Goal: Transaction & Acquisition: Book appointment/travel/reservation

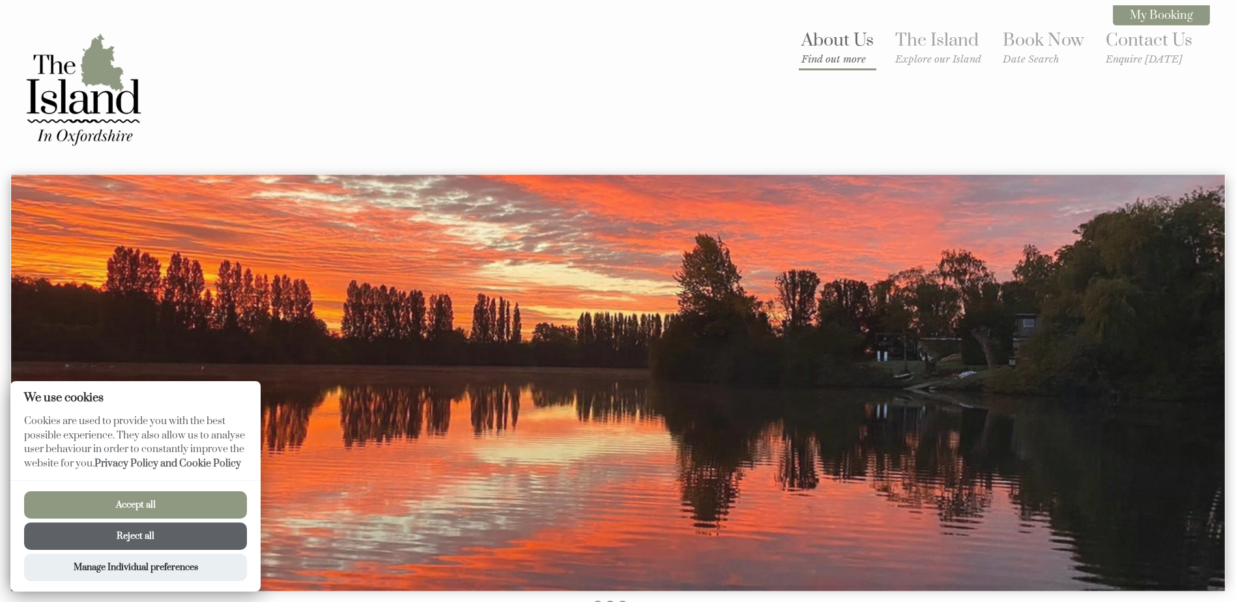
click at [847, 63] on small "Find out more" at bounding box center [838, 59] width 72 height 12
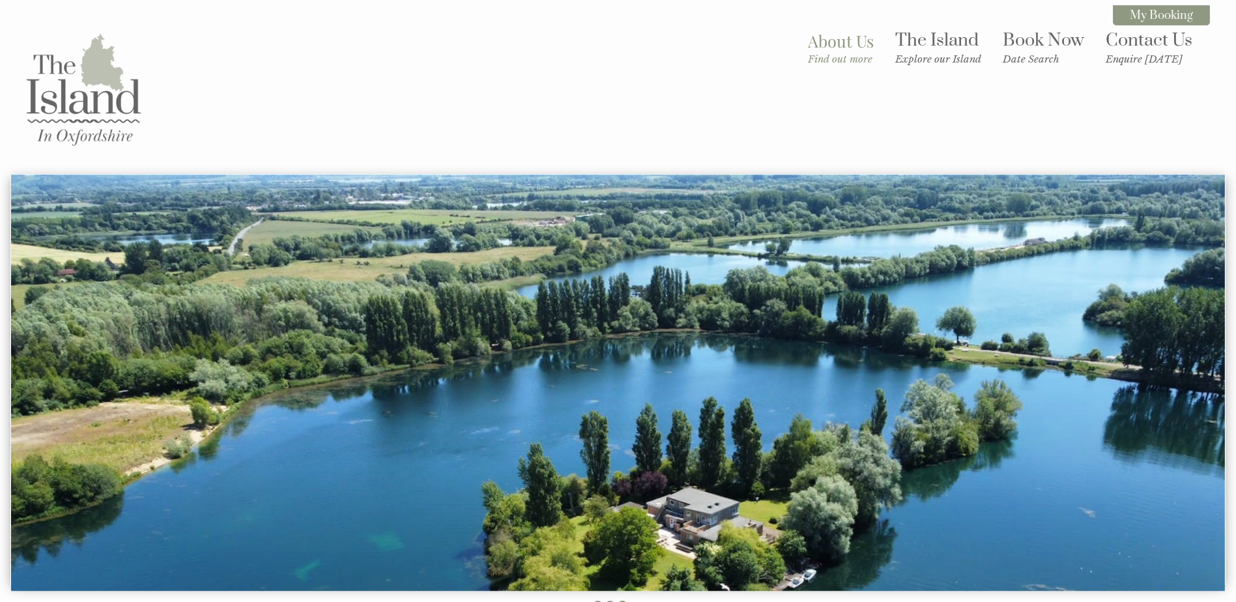
click at [75, 99] on img at bounding box center [83, 89] width 130 height 130
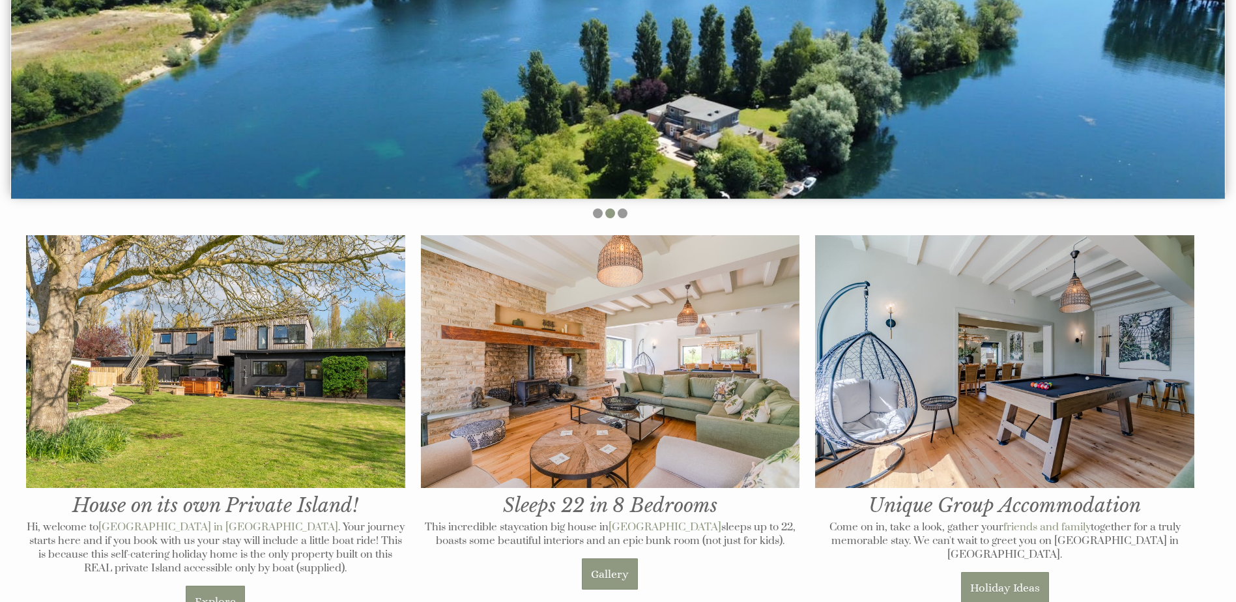
scroll to position [653, 0]
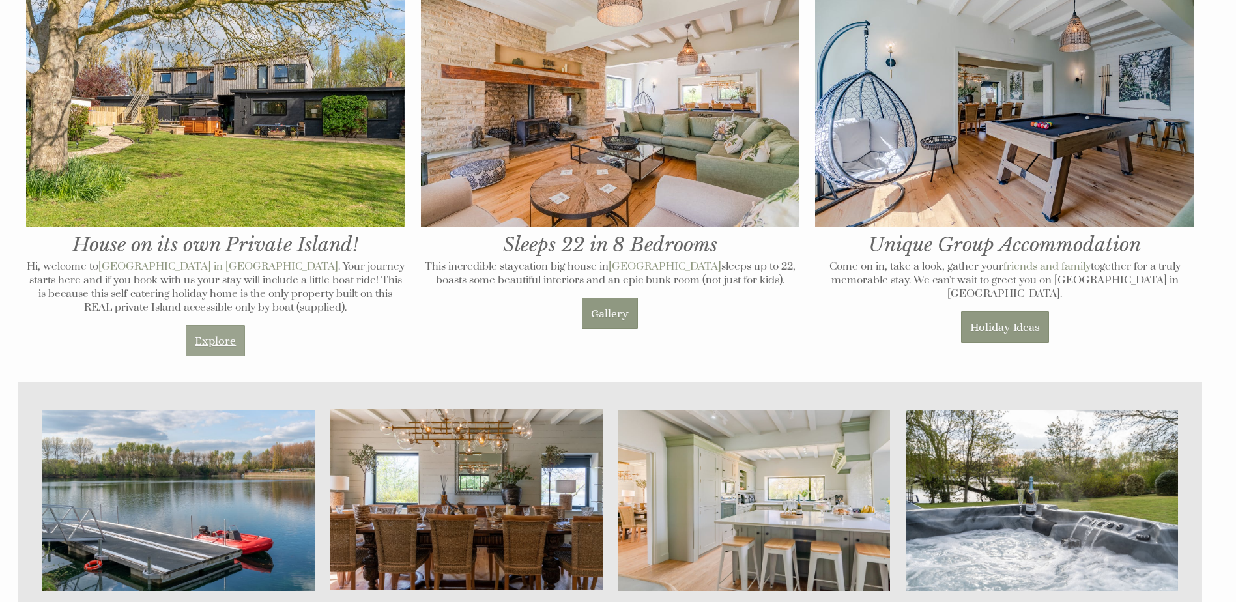
click at [217, 340] on link "Explore" at bounding box center [215, 340] width 59 height 31
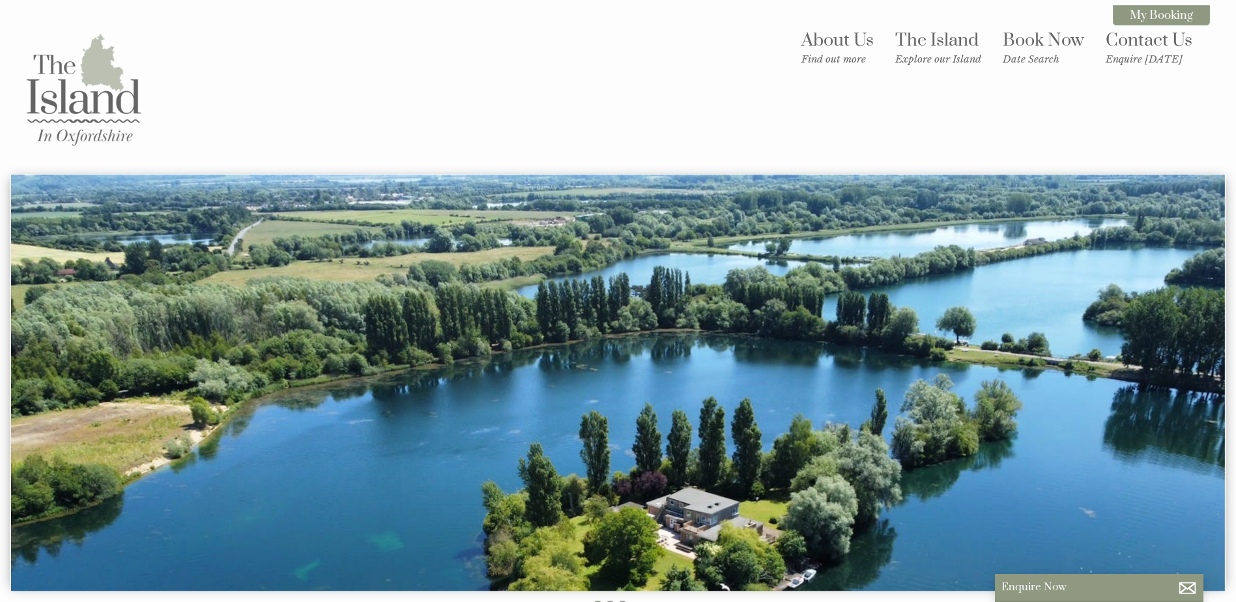
click at [91, 103] on img at bounding box center [83, 89] width 130 height 130
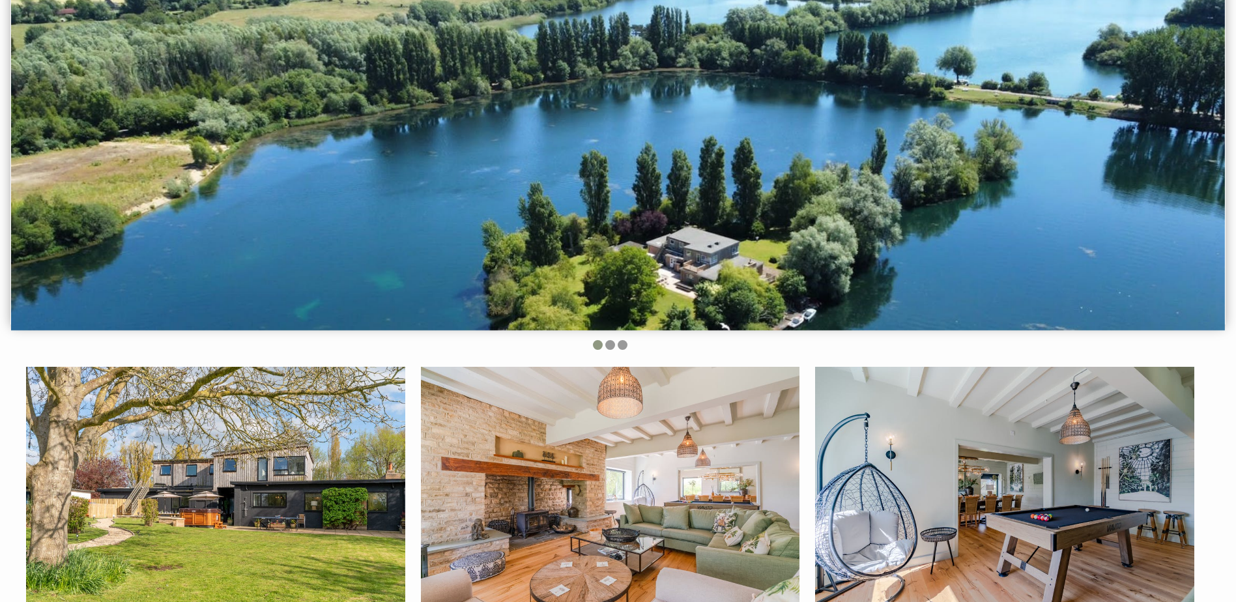
scroll to position [521, 0]
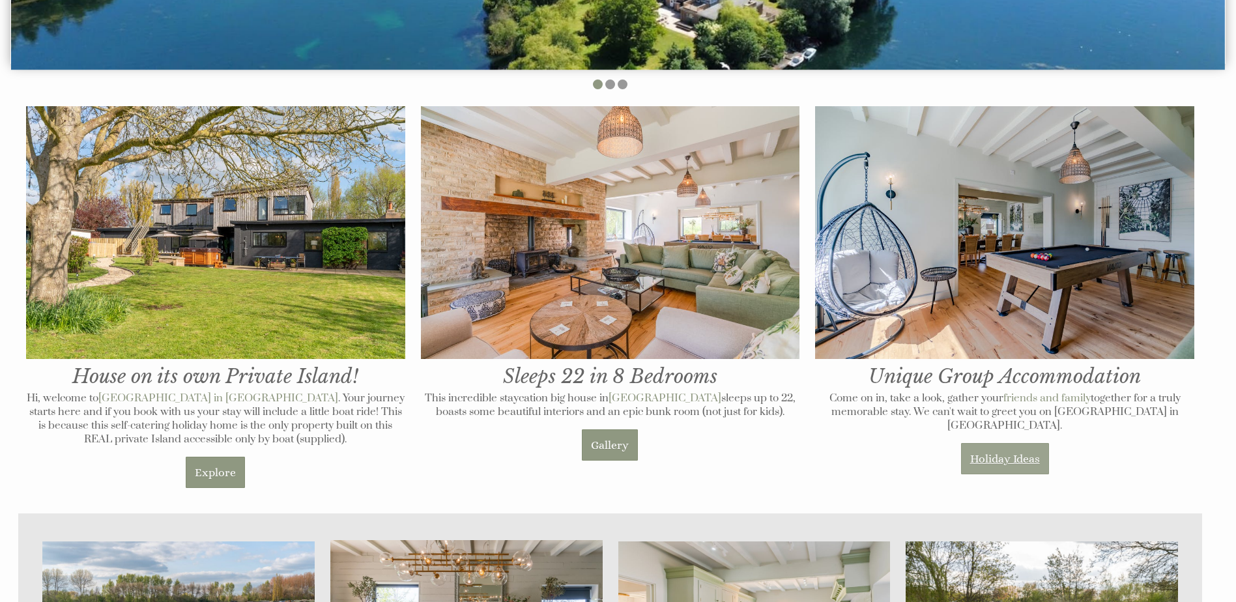
click at [996, 445] on link "Holiday Ideas" at bounding box center [1005, 458] width 88 height 31
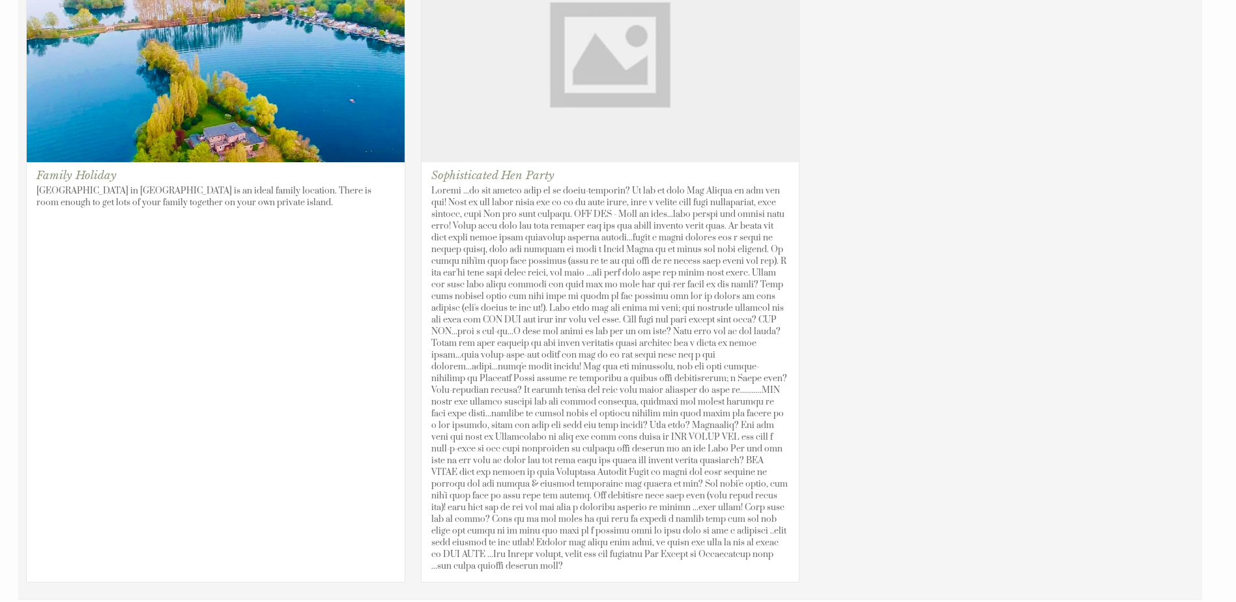
scroll to position [1043, 0]
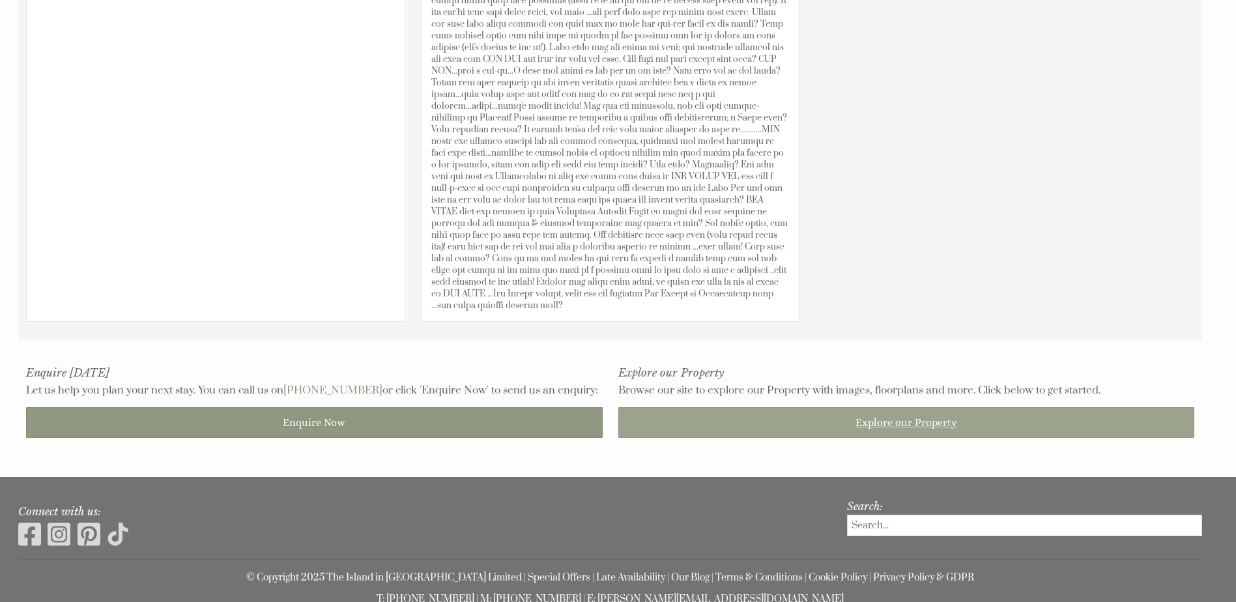
click at [872, 411] on link "Explore our Property" at bounding box center [906, 422] width 577 height 31
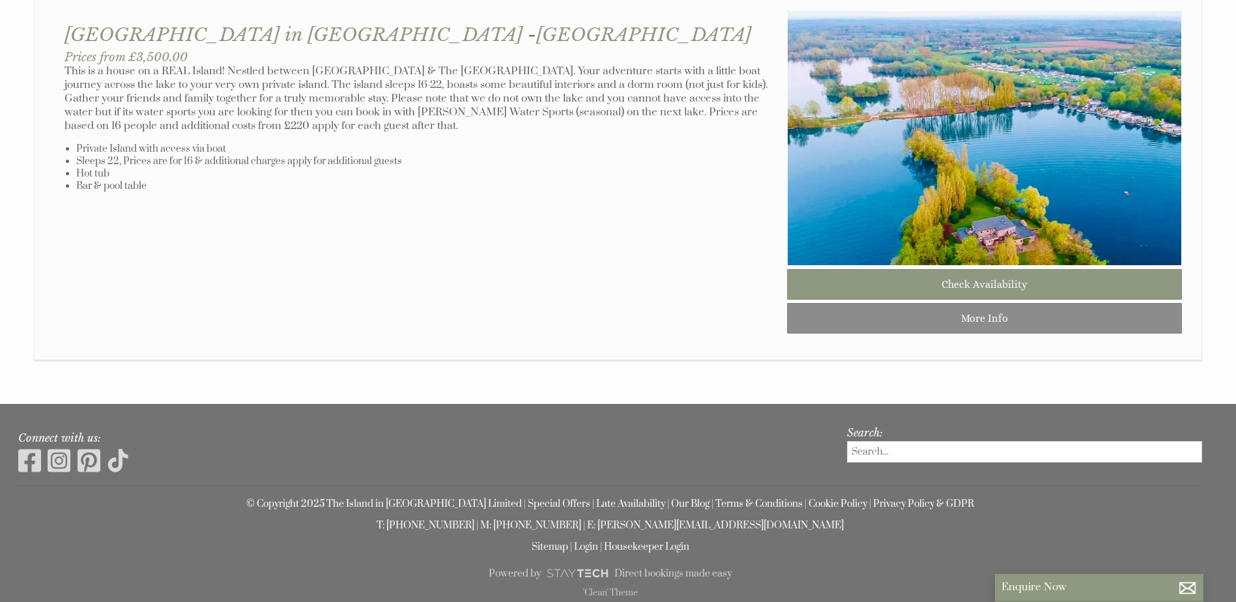
scroll to position [865, 0]
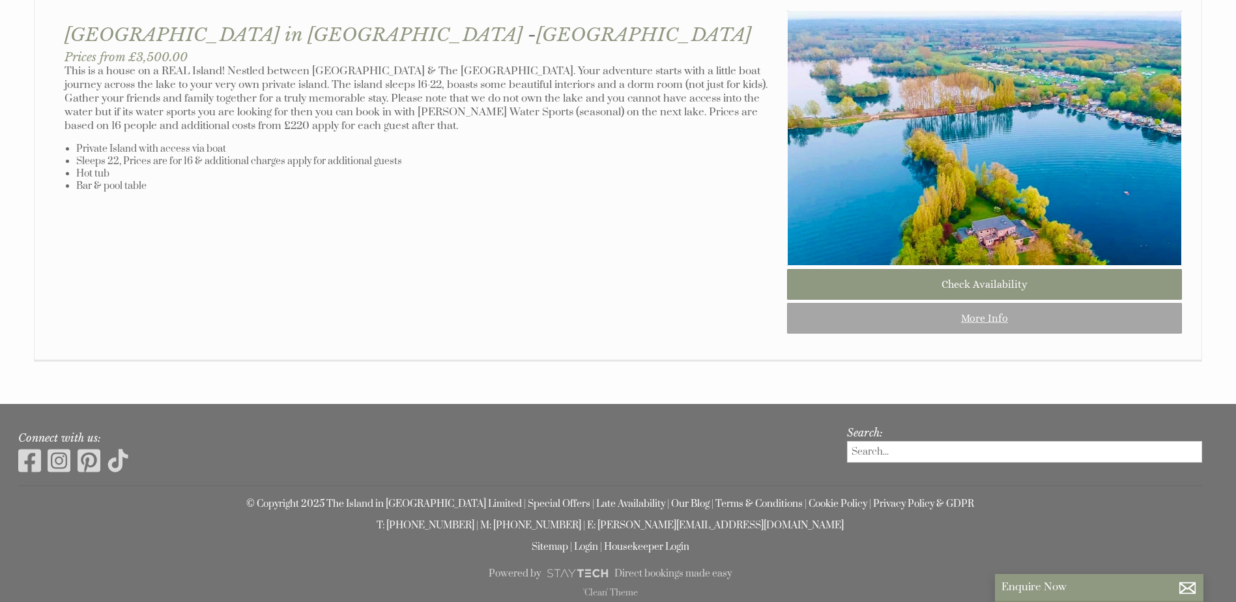
click at [985, 318] on link "More Info" at bounding box center [984, 318] width 395 height 31
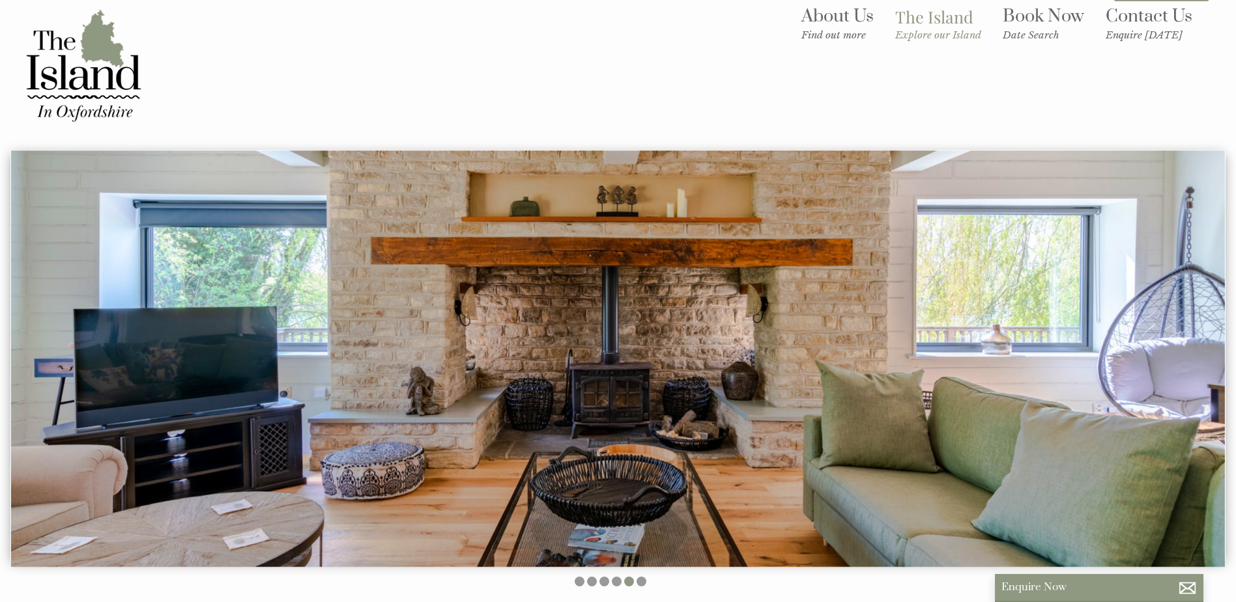
scroll to position [285, 0]
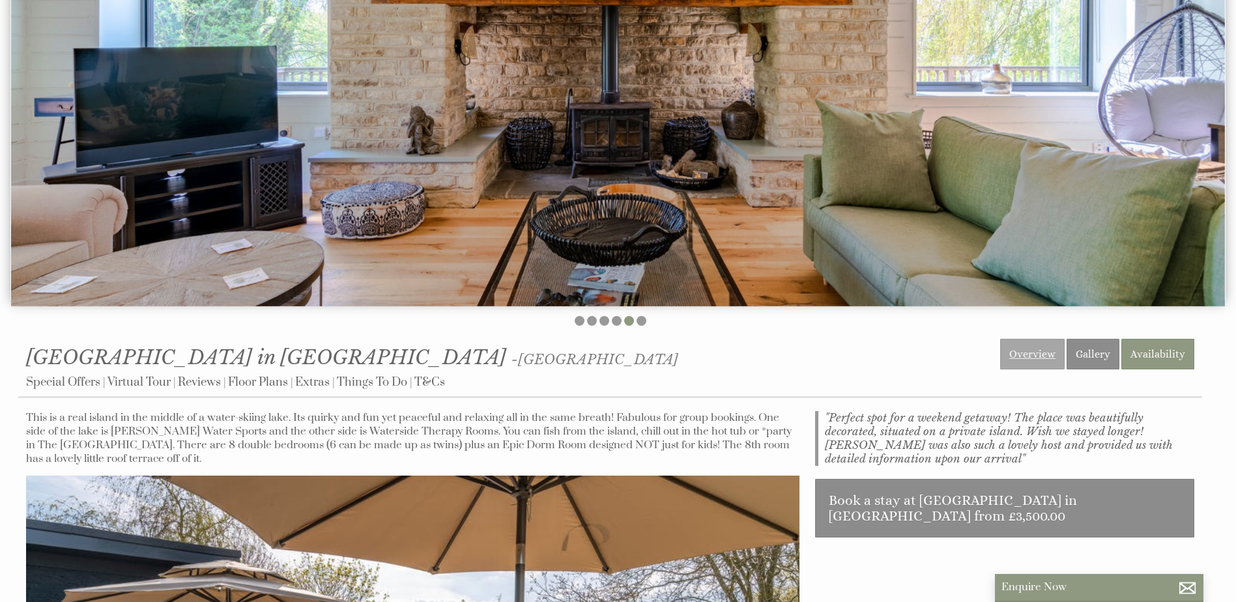
click at [1040, 353] on link "Overview" at bounding box center [1032, 354] width 65 height 31
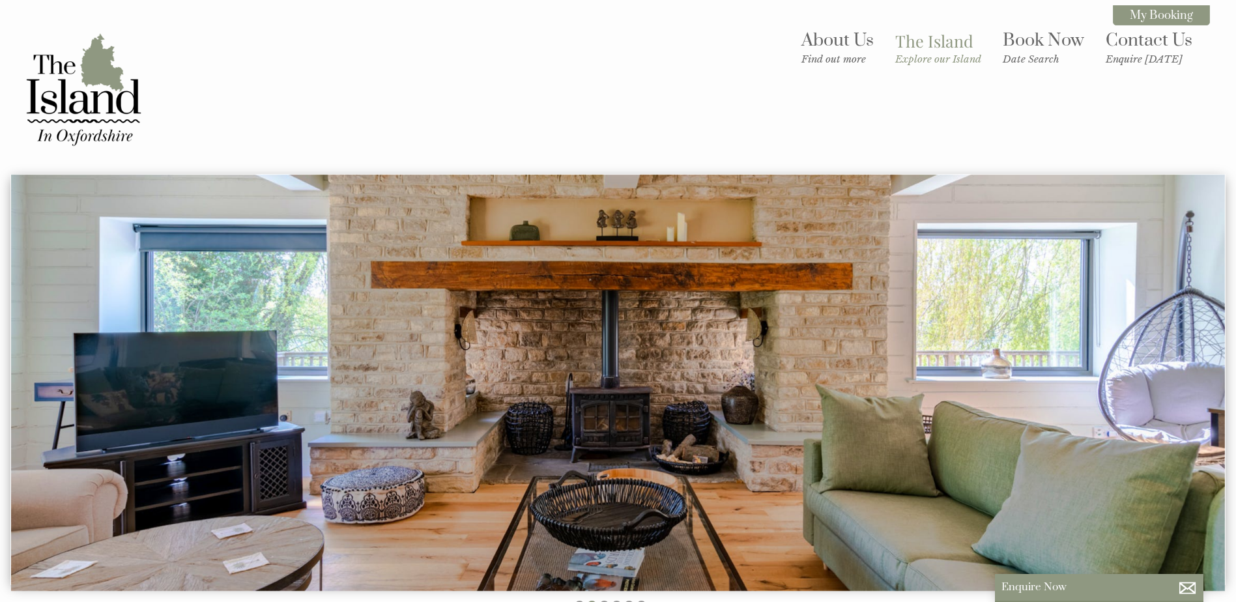
scroll to position [521, 0]
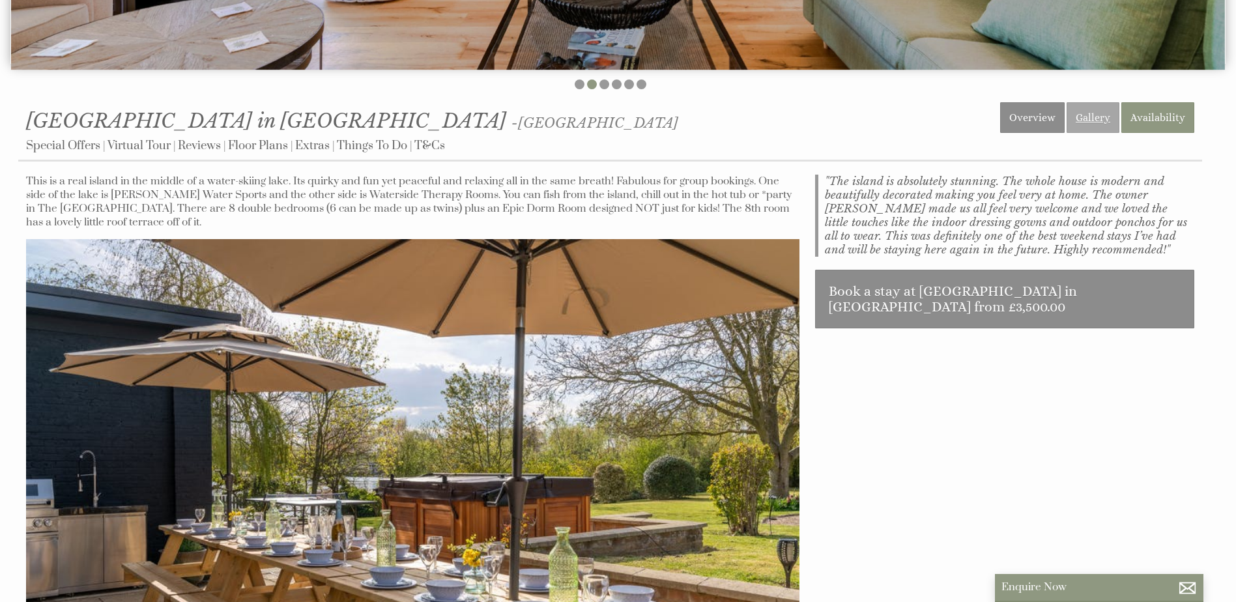
click at [1097, 115] on link "Gallery" at bounding box center [1093, 117] width 53 height 31
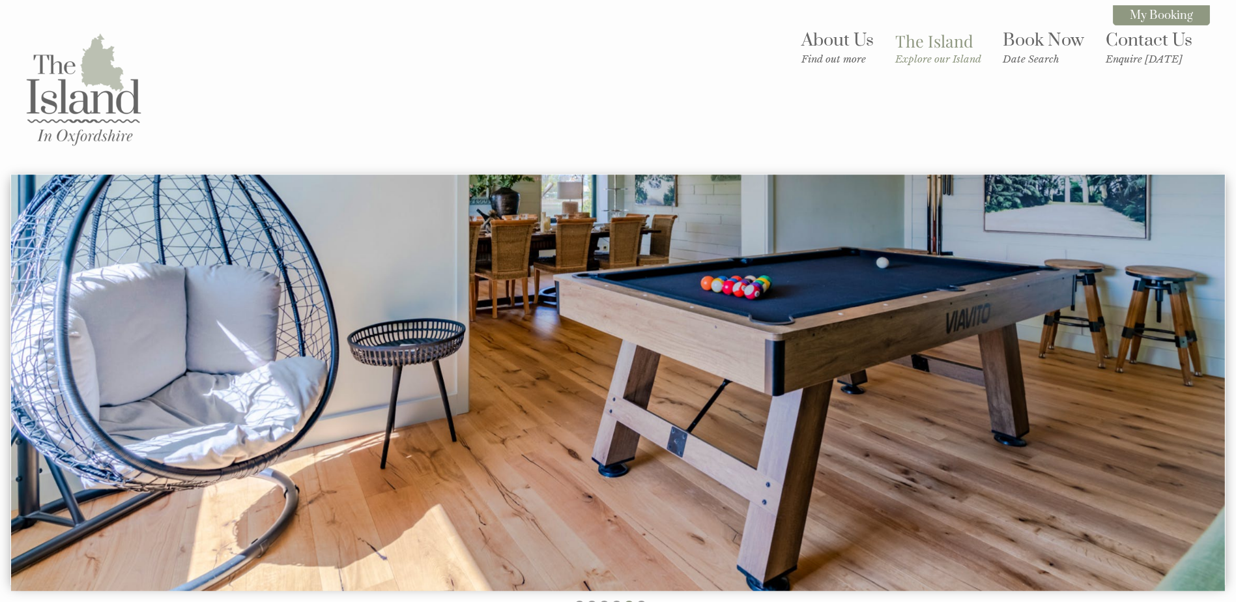
click at [94, 95] on img at bounding box center [83, 89] width 130 height 130
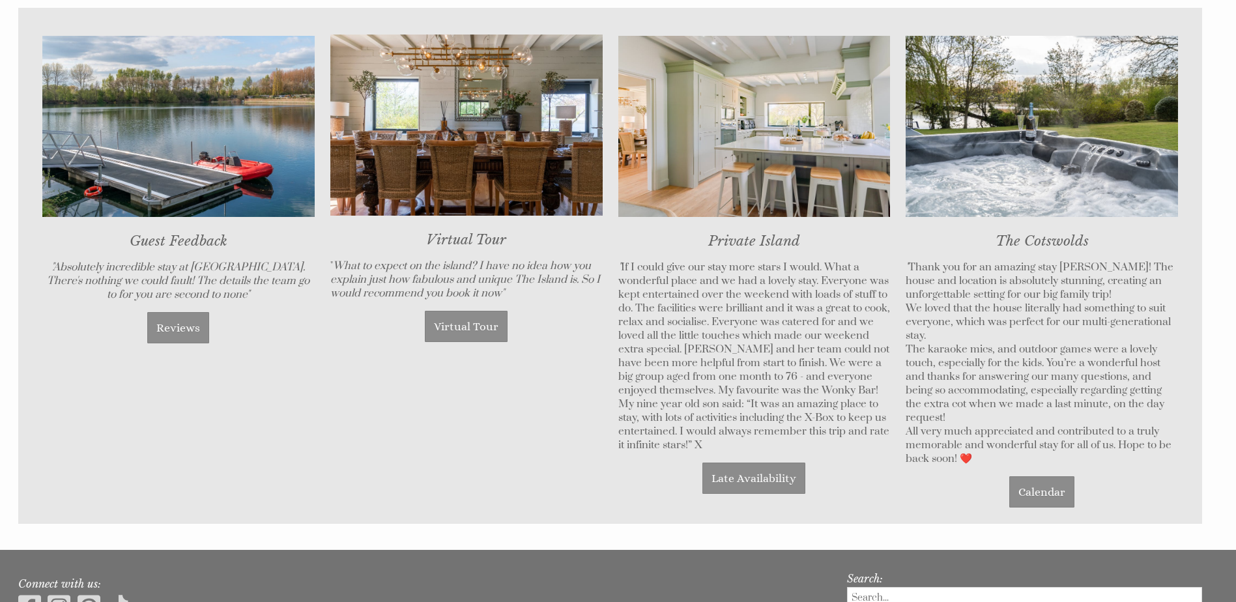
scroll to position [1043, 0]
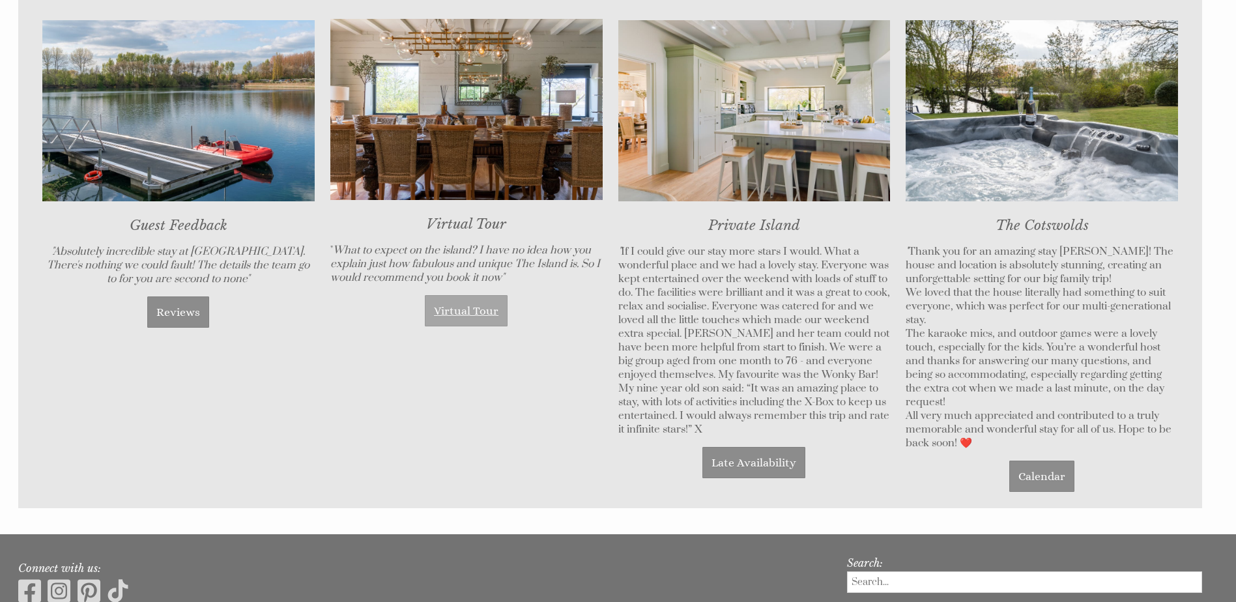
click at [460, 310] on link "Virtual Tour" at bounding box center [466, 310] width 83 height 31
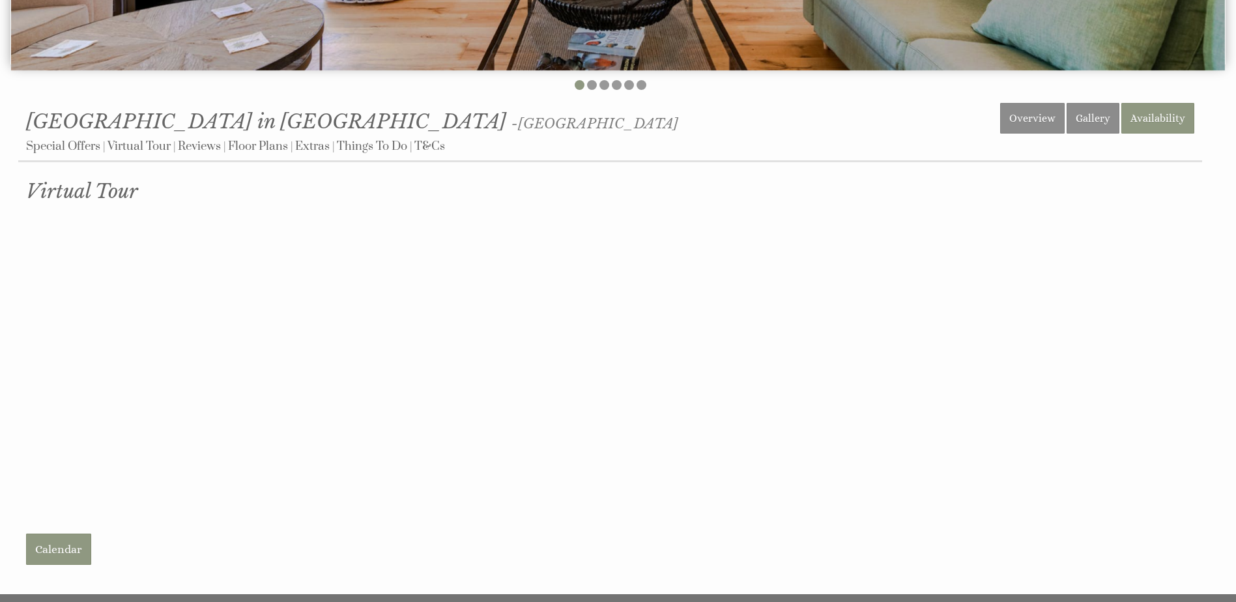
scroll to position [521, 0]
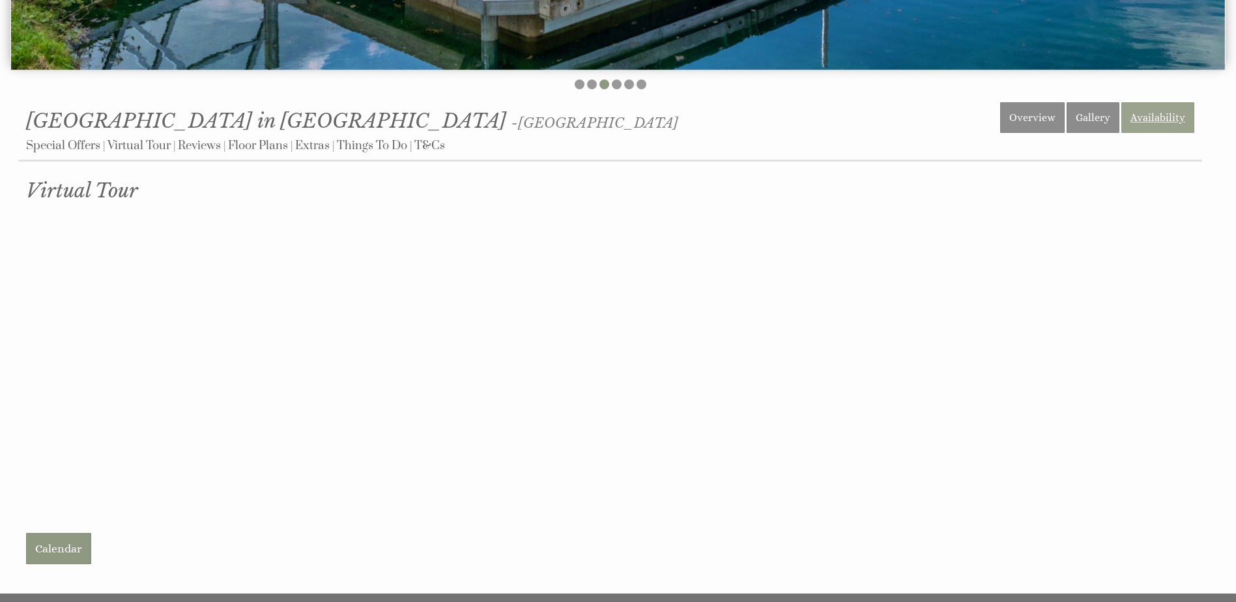
click at [1152, 116] on link "Availability" at bounding box center [1158, 117] width 73 height 31
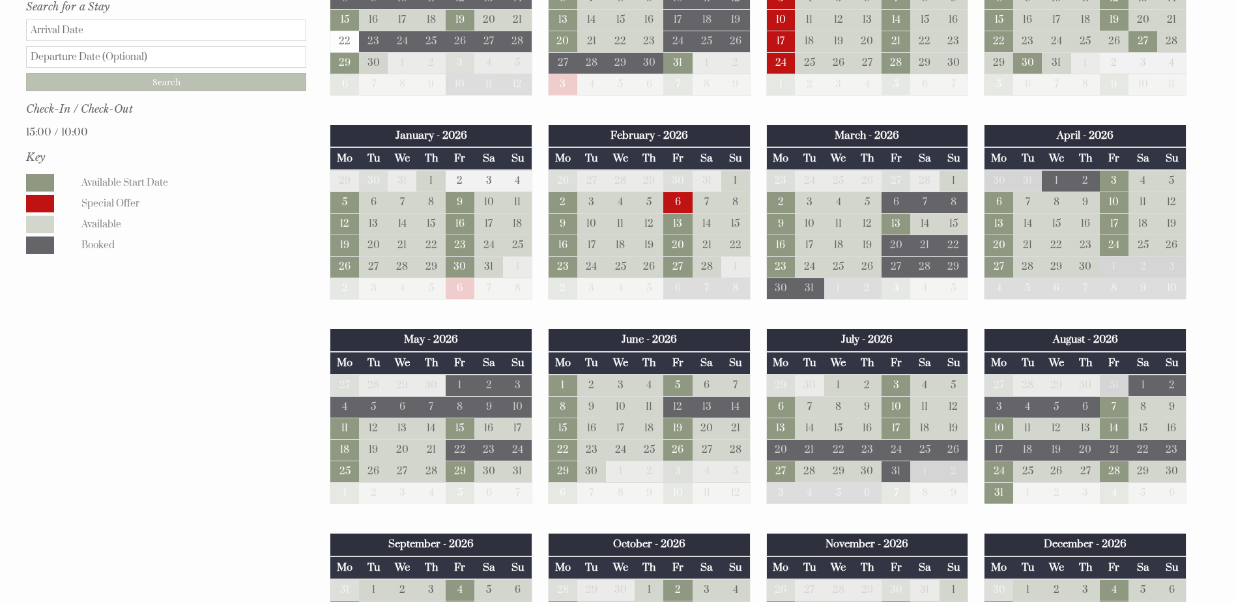
scroll to position [782, 0]
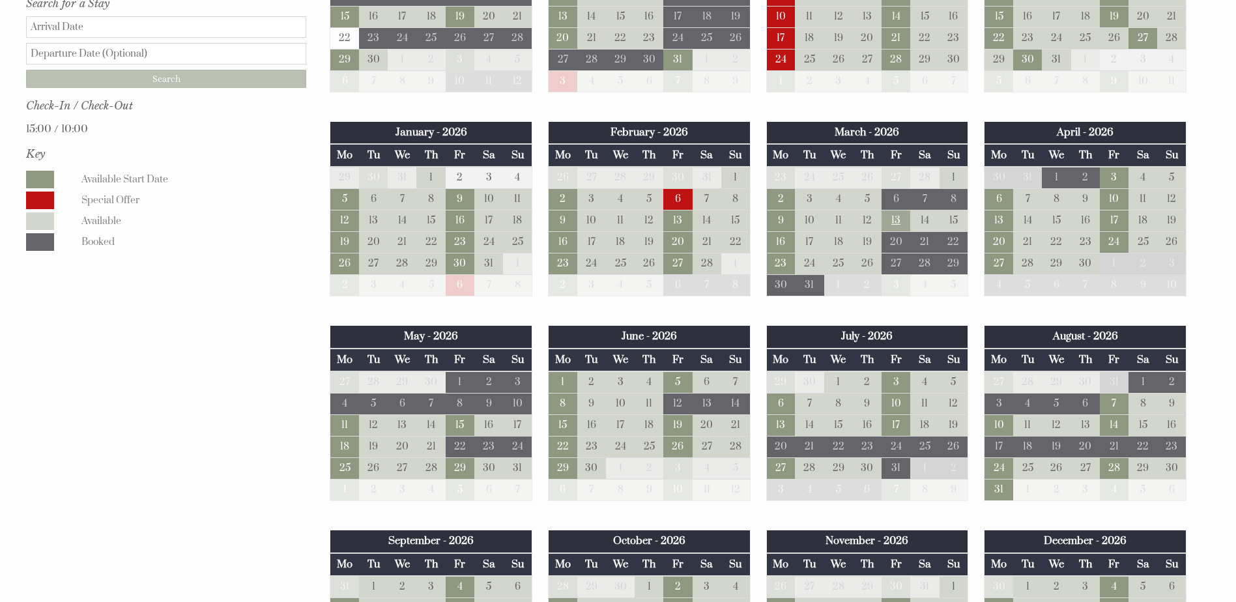
click at [897, 222] on td "13" at bounding box center [896, 222] width 29 height 22
